Goal: Information Seeking & Learning: Learn about a topic

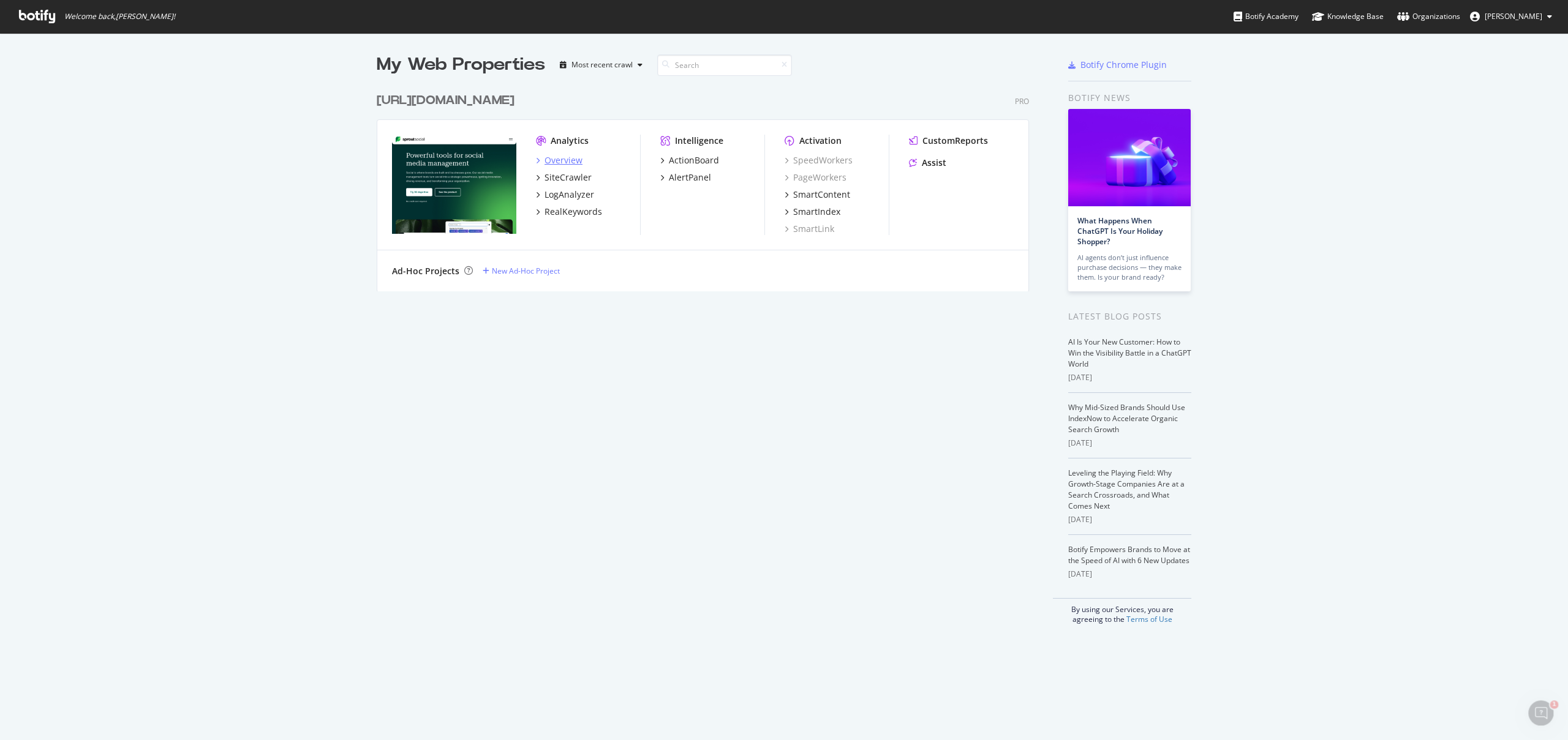
click at [562, 161] on div "Overview" at bounding box center [563, 160] width 38 height 12
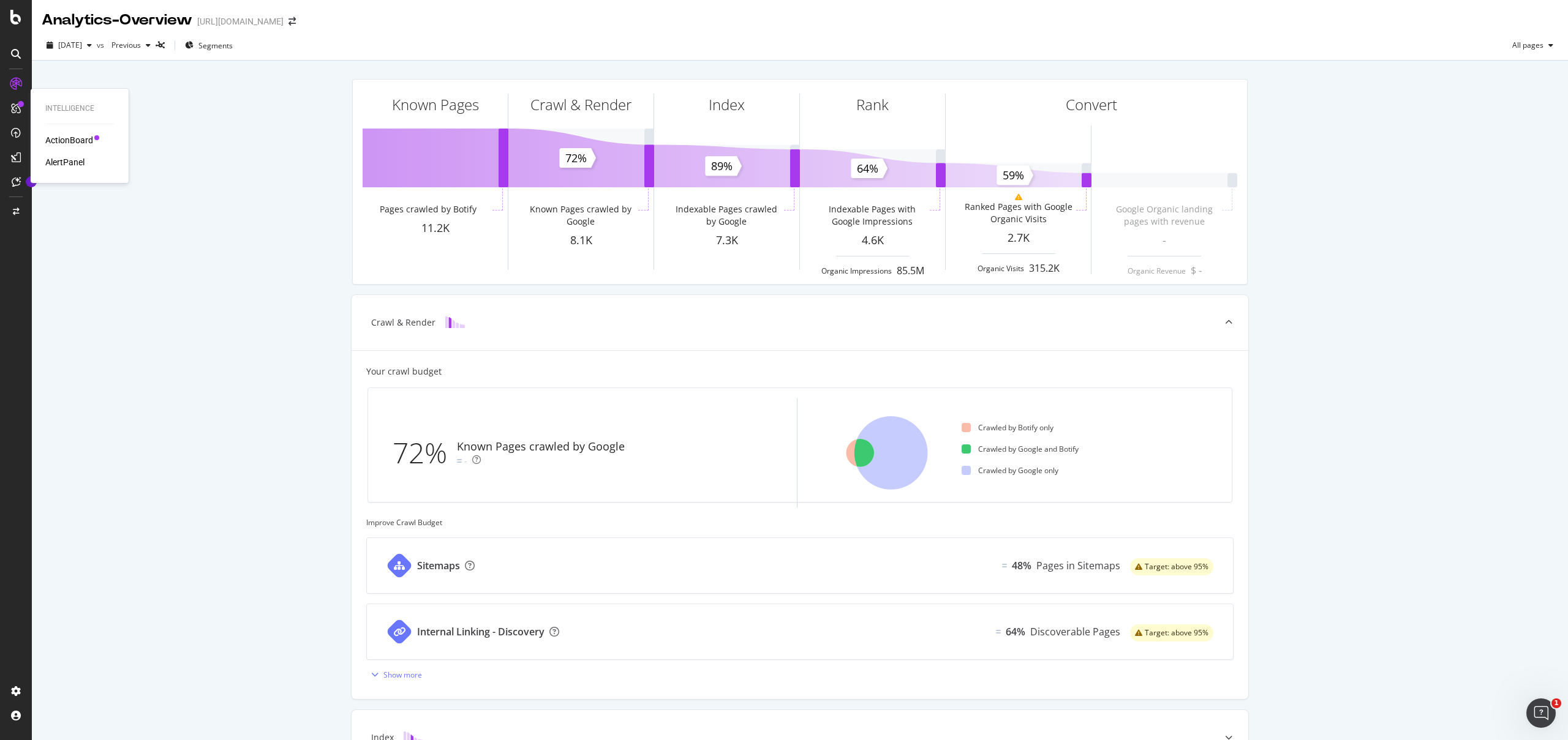
click at [71, 133] on div "Intelligence ActionBoard AlertPanel" at bounding box center [79, 136] width 88 height 89
click at [76, 138] on div "ActionBoard" at bounding box center [69, 139] width 47 height 12
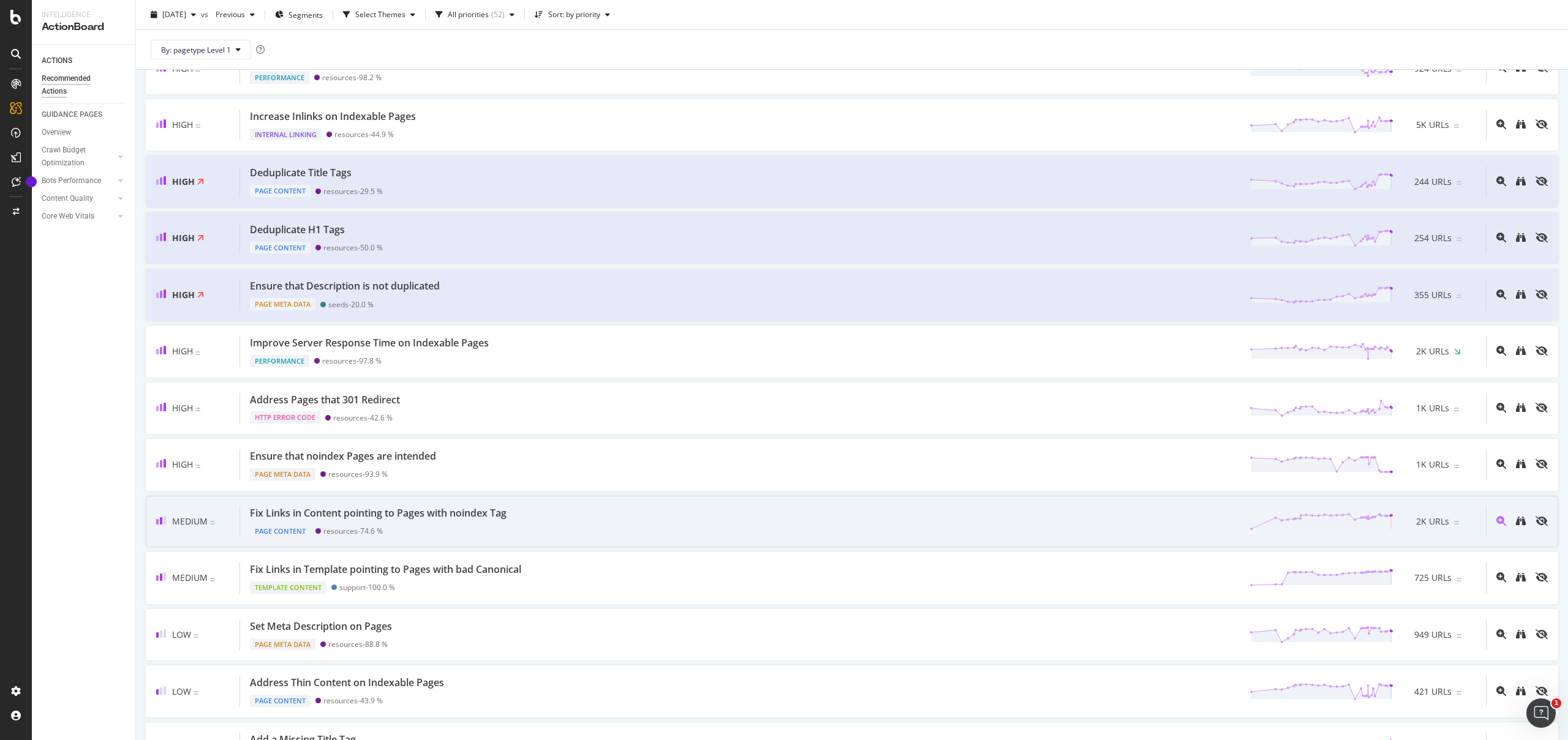
scroll to position [259, 0]
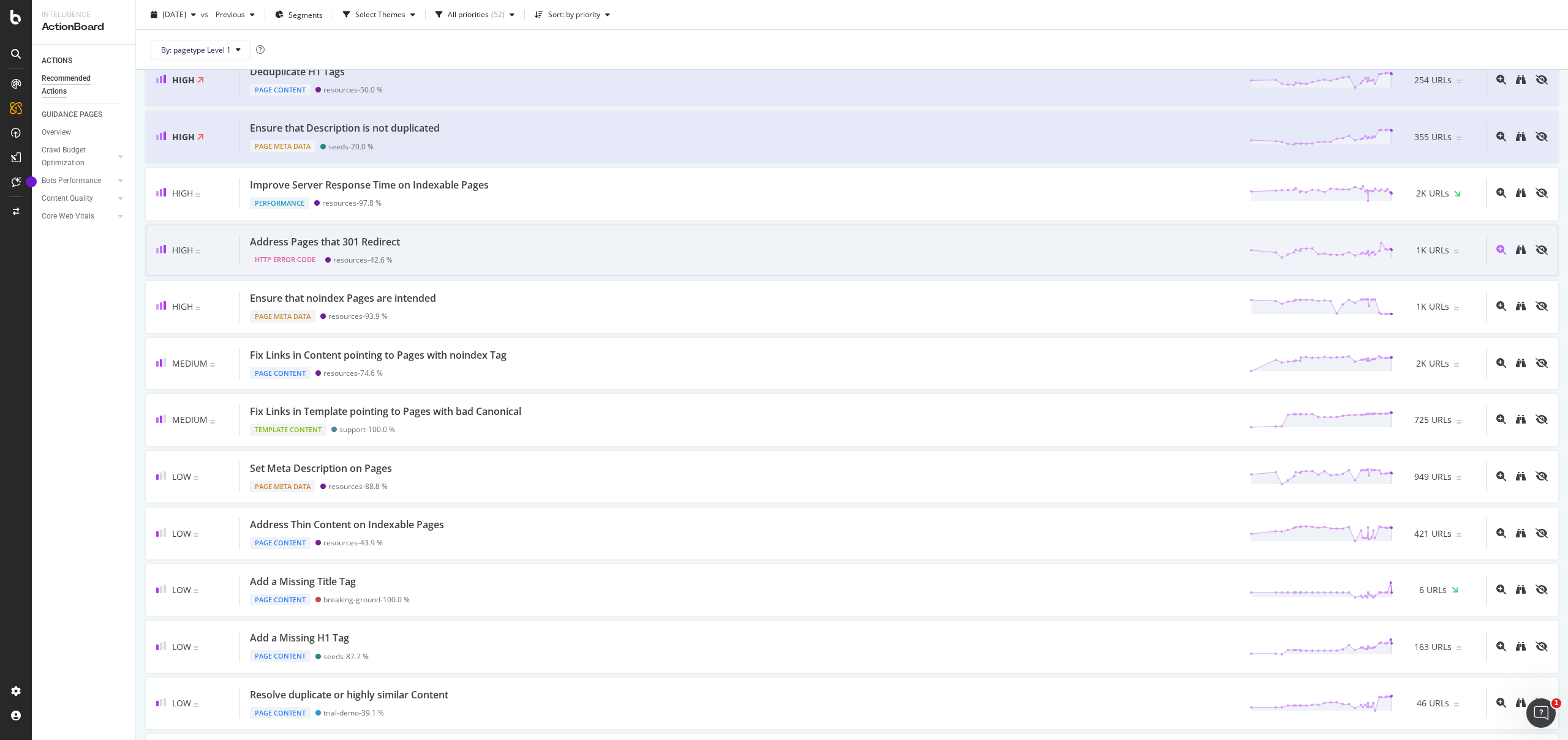
click at [441, 261] on div "Address Pages that 301 Redirect HTTP Error Code resources - 42.6 % 1K URLs" at bounding box center [862, 251] width 1246 height 32
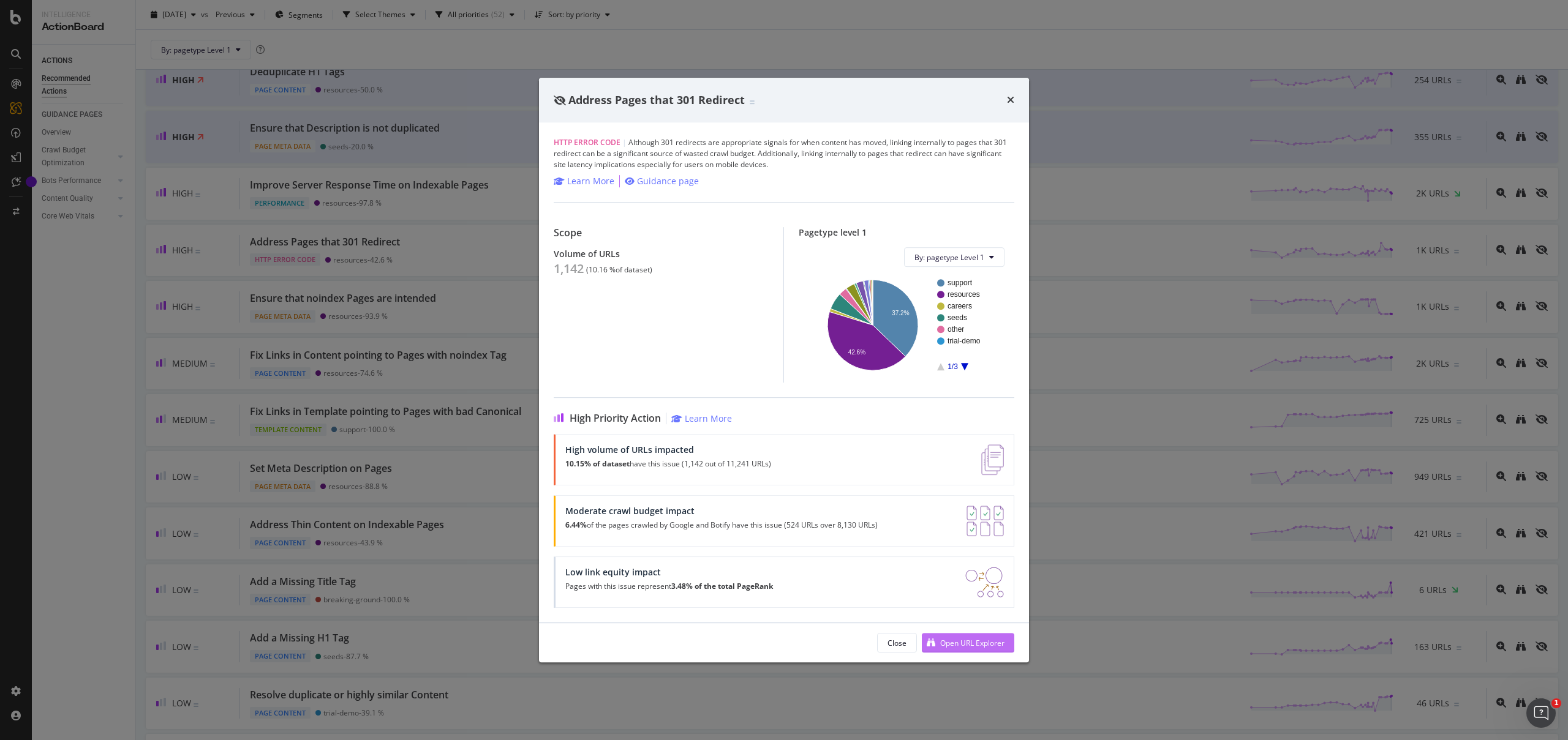
click at [947, 629] on div "Close Open URL Explorer" at bounding box center [783, 643] width 490 height 39
click at [952, 647] on div "Open URL Explorer" at bounding box center [972, 643] width 64 height 10
click at [435, 431] on div "Address Pages that 301 Redirect HTTP Error Code | Although 301 redirects are ap…" at bounding box center [784, 370] width 1568 height 740
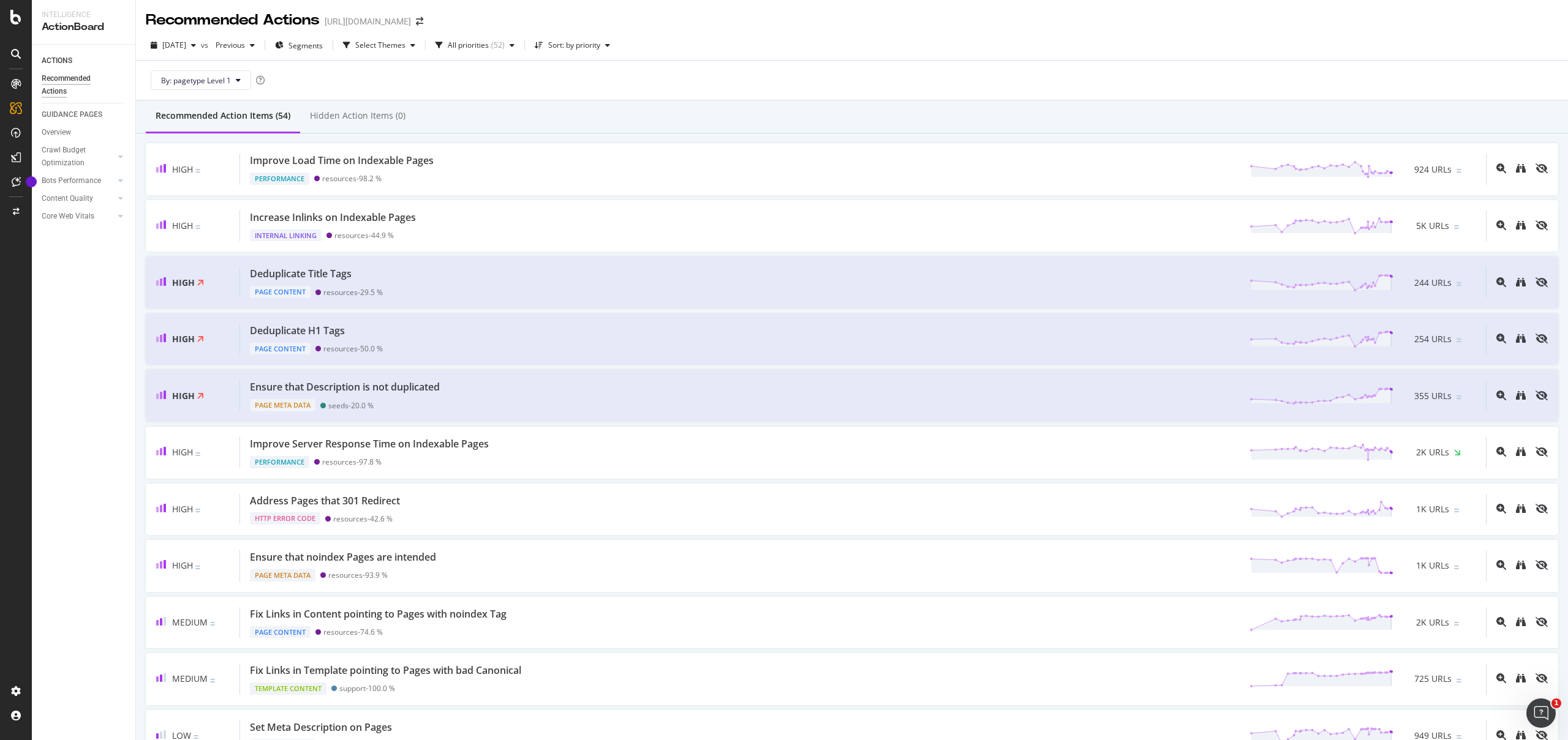
click at [109, 308] on div "ACTIONS Recommended Actions GUIDANCE PAGES Overview Crawl Budget Optimization L…" at bounding box center [83, 392] width 103 height 695
